Goal: Find specific page/section: Find specific page/section

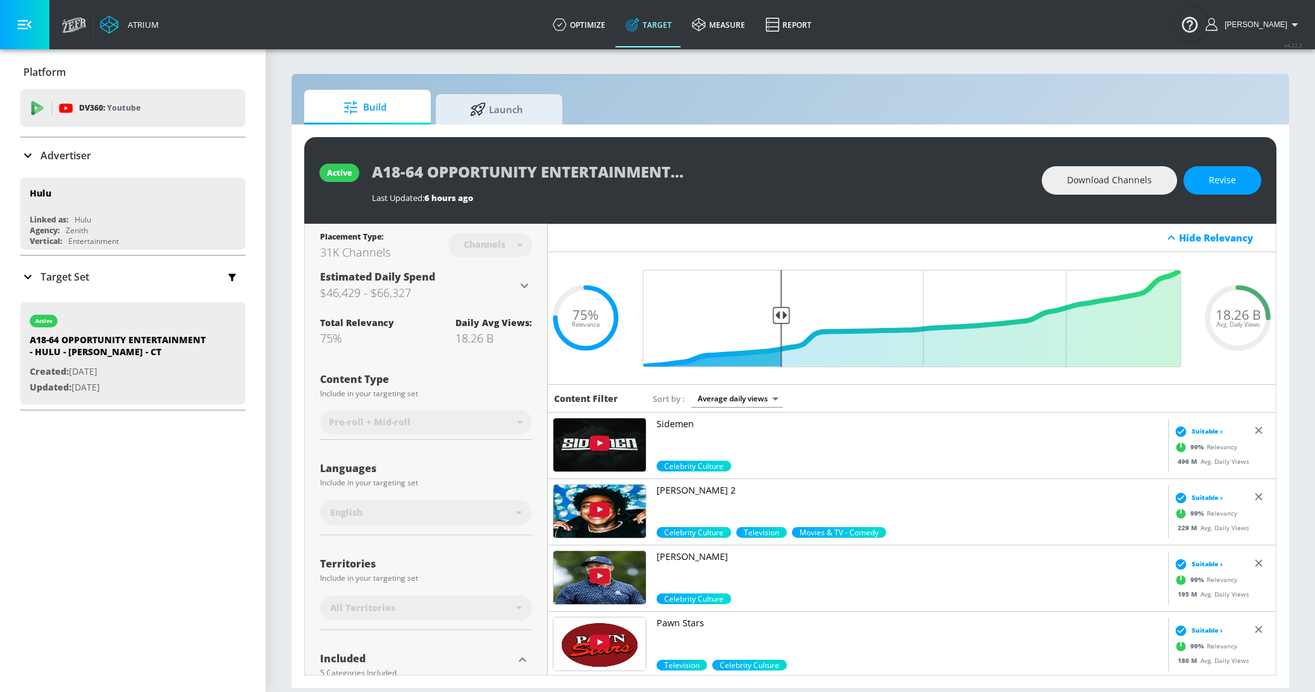
click at [74, 266] on div "Target Set" at bounding box center [132, 277] width 225 height 27
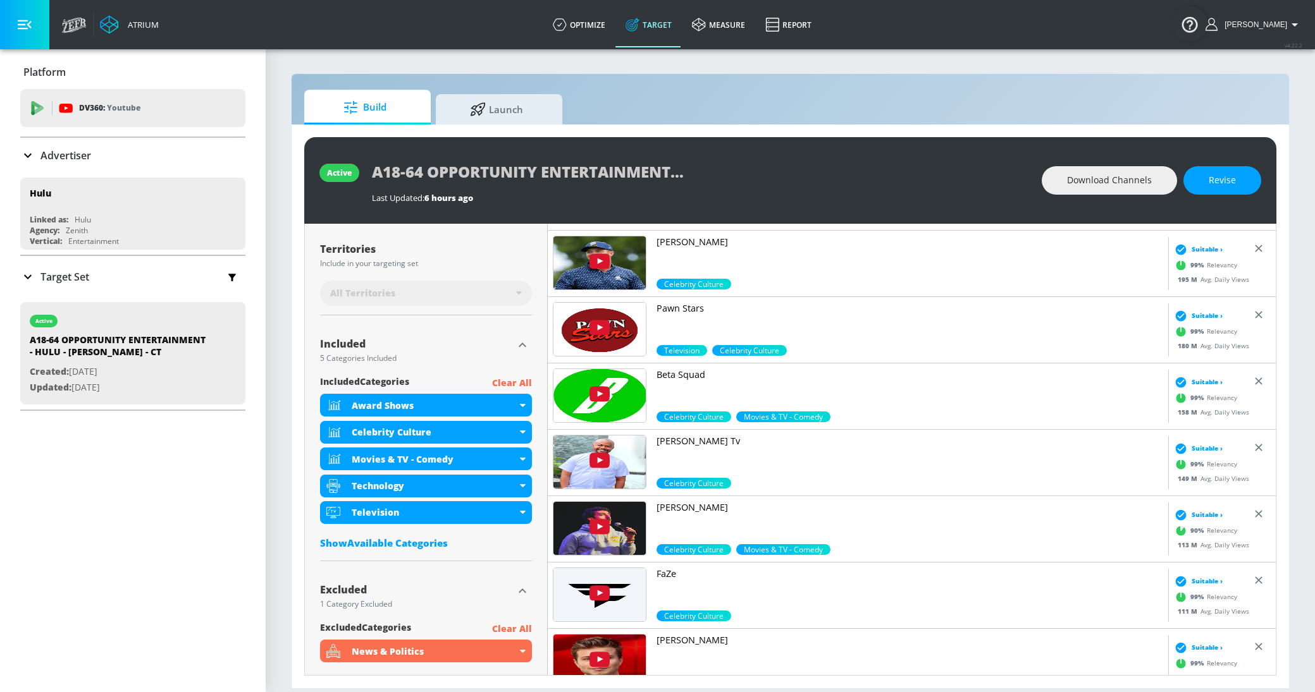
scroll to position [374, 0]
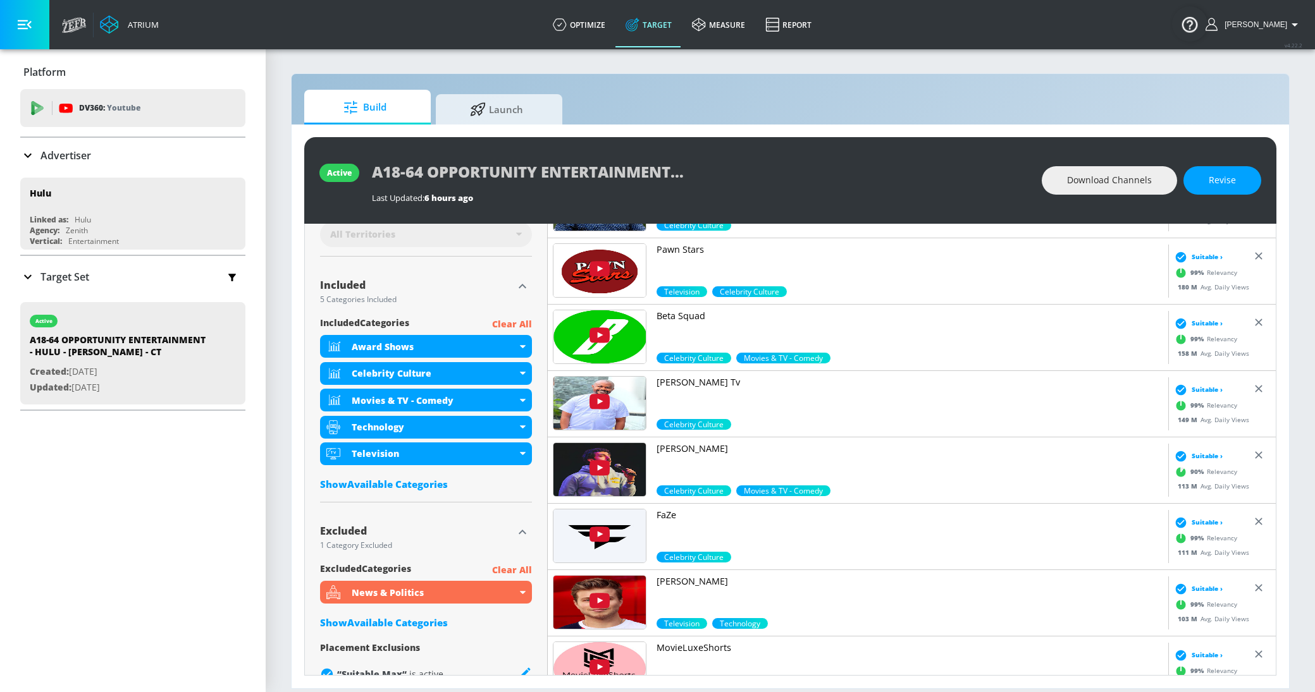
click at [377, 486] on div "Show Available Categories" at bounding box center [426, 484] width 212 height 13
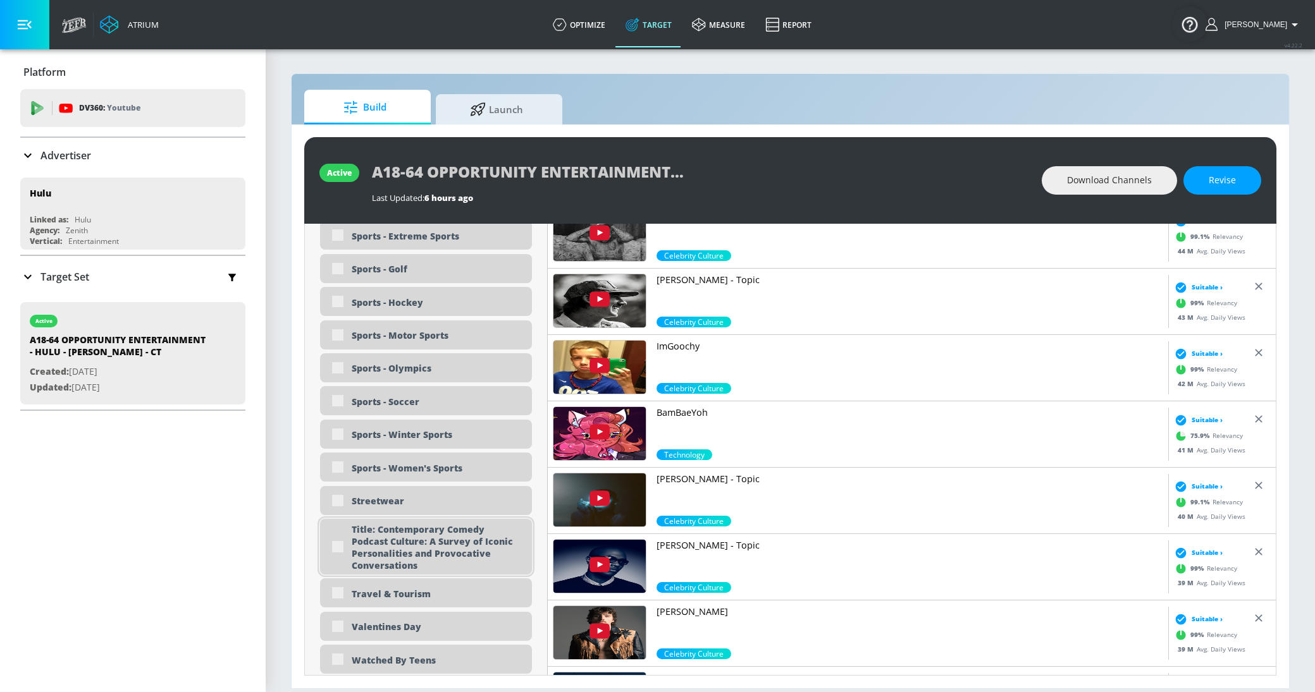
scroll to position [3539, 0]
